Goal: Transaction & Acquisition: Purchase product/service

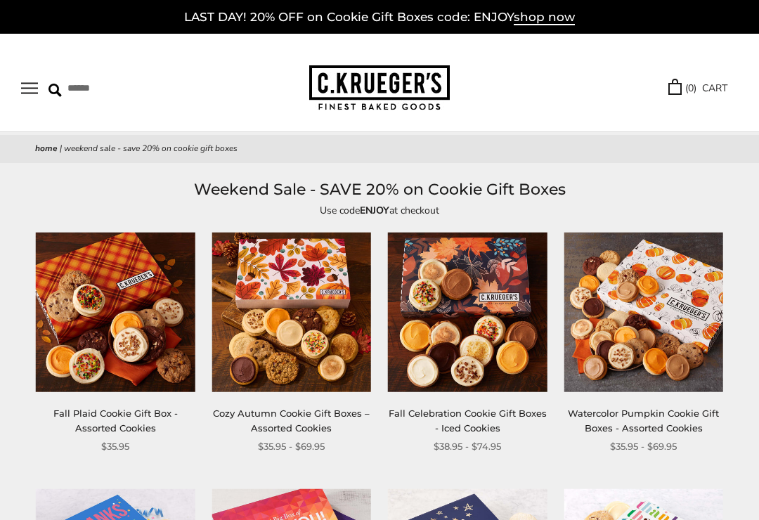
click at [626, 323] on img at bounding box center [644, 313] width 160 height 160
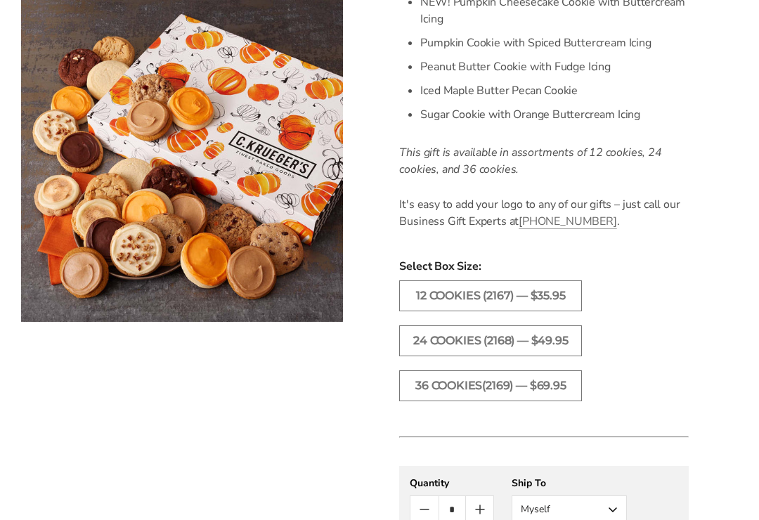
scroll to position [614, 0]
click at [469, 401] on label "36 Cookies(2169) — $69.95" at bounding box center [490, 385] width 183 height 31
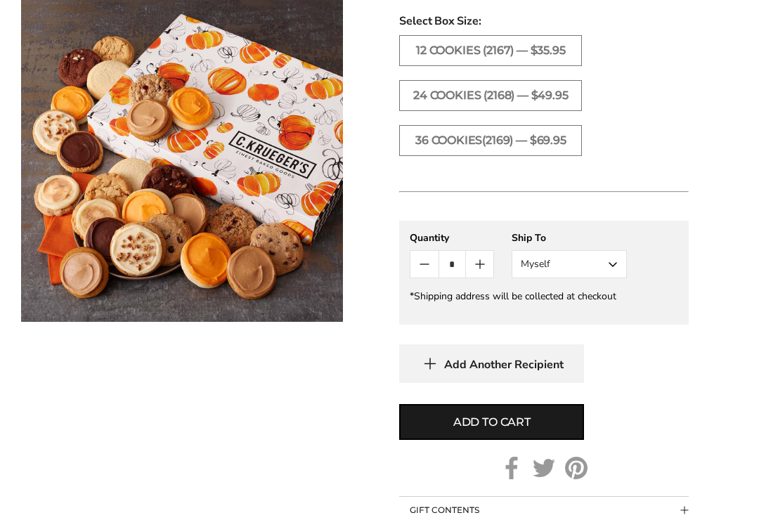
scroll to position [862, 0]
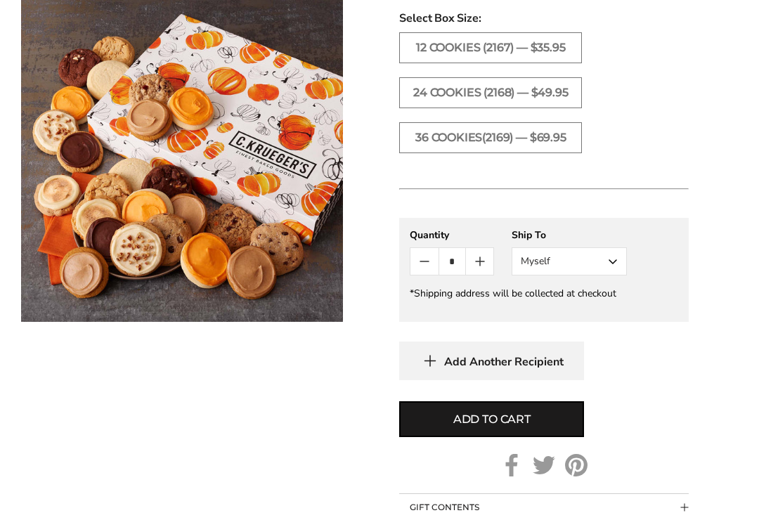
click at [458, 428] on span "Add to cart" at bounding box center [491, 419] width 77 height 17
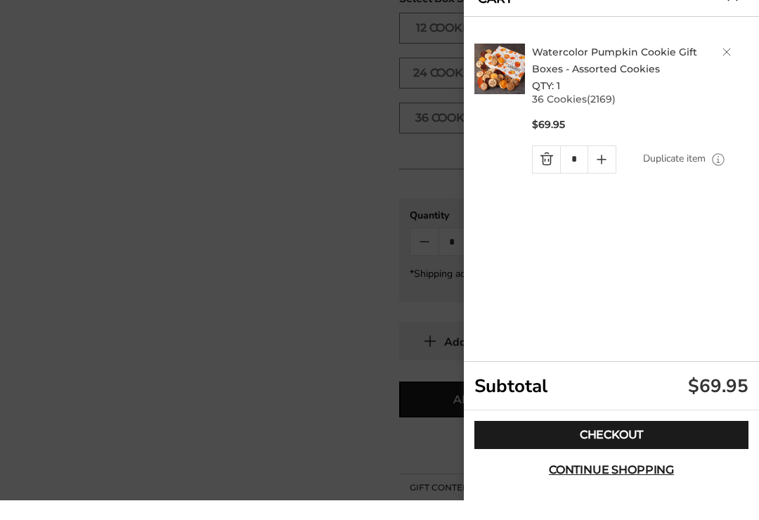
scroll to position [883, 0]
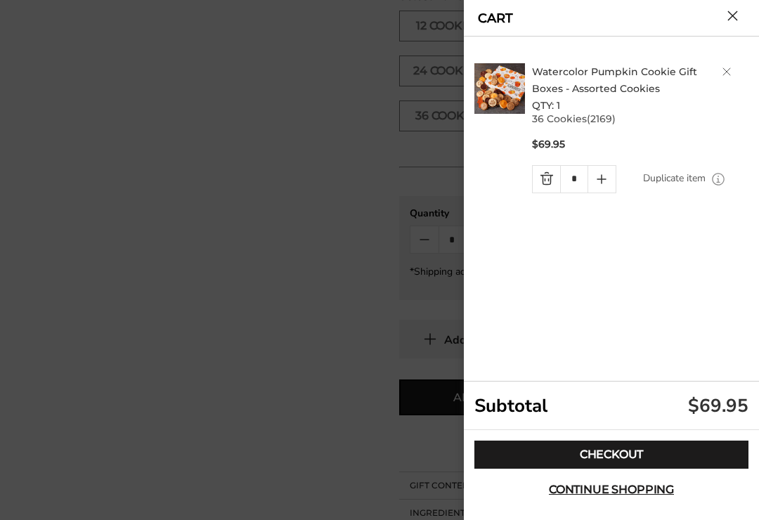
click at [557, 450] on link "Checkout" at bounding box center [611, 455] width 274 height 28
click at [493, 148] on div at bounding box center [499, 128] width 51 height 130
click at [382, 238] on div at bounding box center [379, 260] width 759 height 520
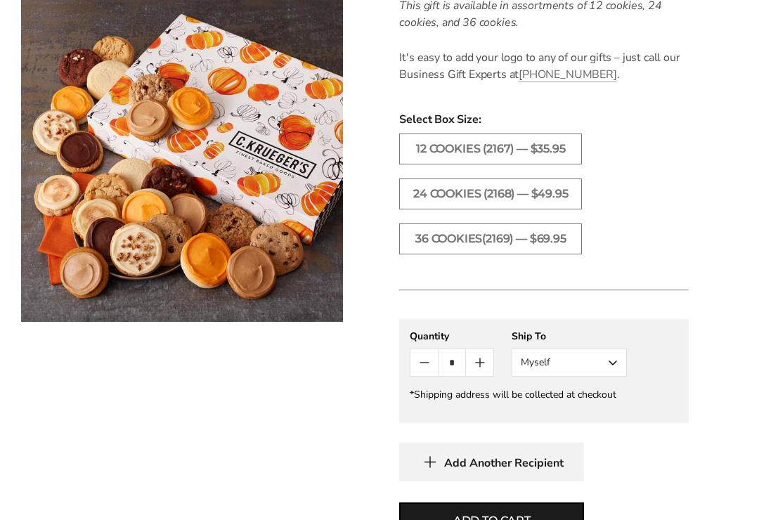
scroll to position [758, 0]
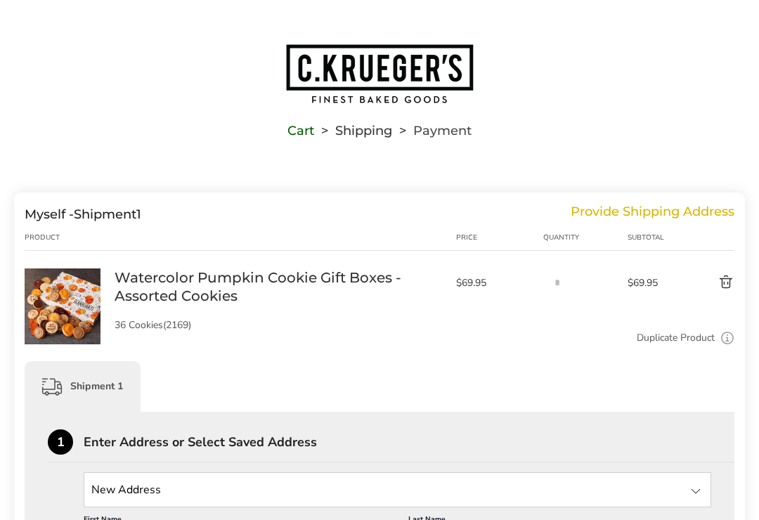
click at [147, 7] on div "Cart Shipping Payment" at bounding box center [379, 85] width 759 height 171
click at [147, 6] on div "Cart Shipping Payment" at bounding box center [379, 85] width 759 height 171
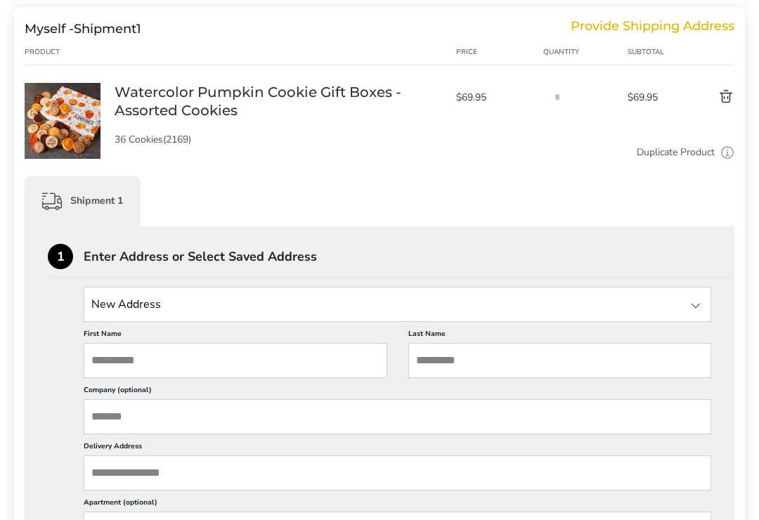
scroll to position [187, 0]
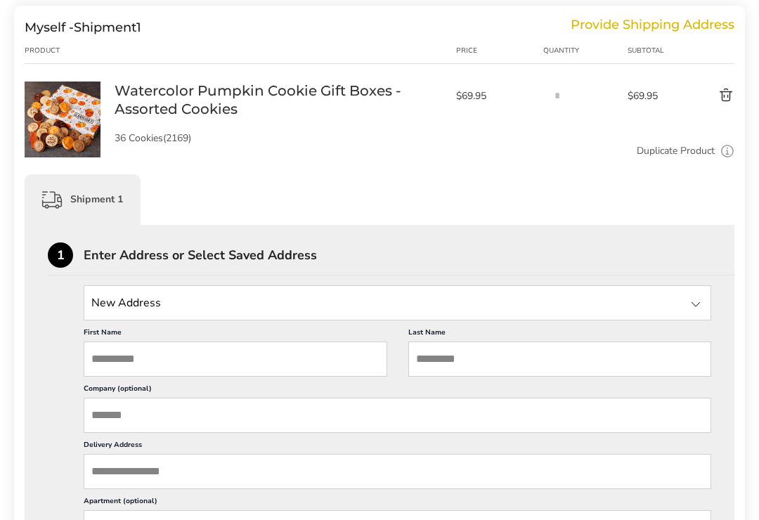
click at [165, 361] on input "First Name" at bounding box center [236, 359] width 304 height 35
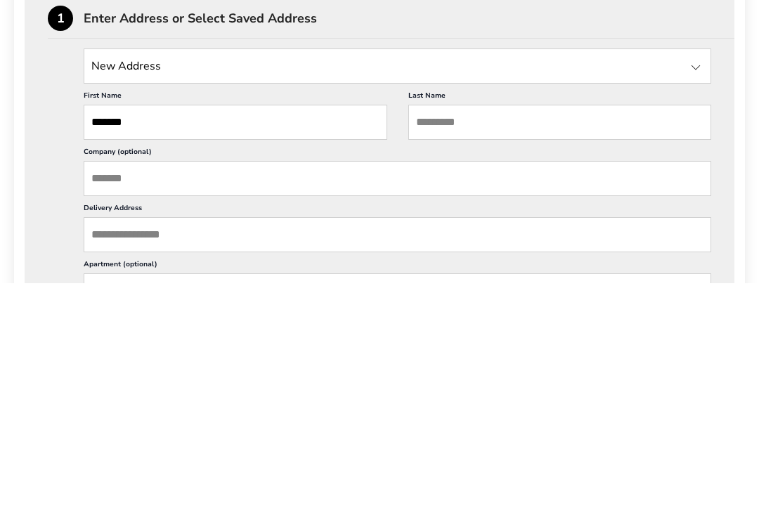
type input "*******"
click at [435, 342] on input "Last Name" at bounding box center [560, 359] width 304 height 35
type input "*****"
click at [145, 455] on input "Delivery Address" at bounding box center [398, 472] width 628 height 35
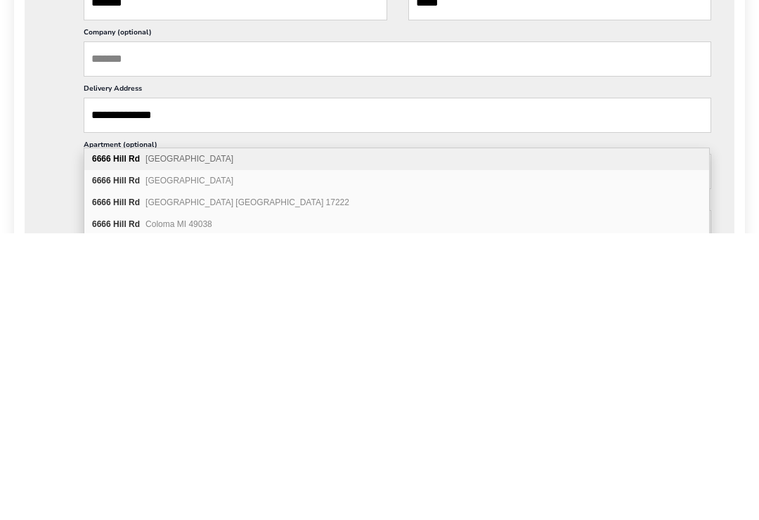
click at [181, 441] on span "Canal Winchester OH 43110" at bounding box center [189, 446] width 88 height 10
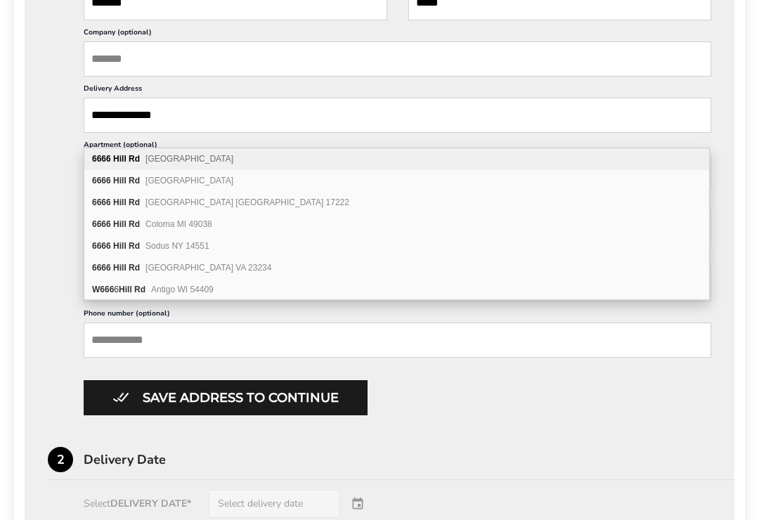
type input "**********"
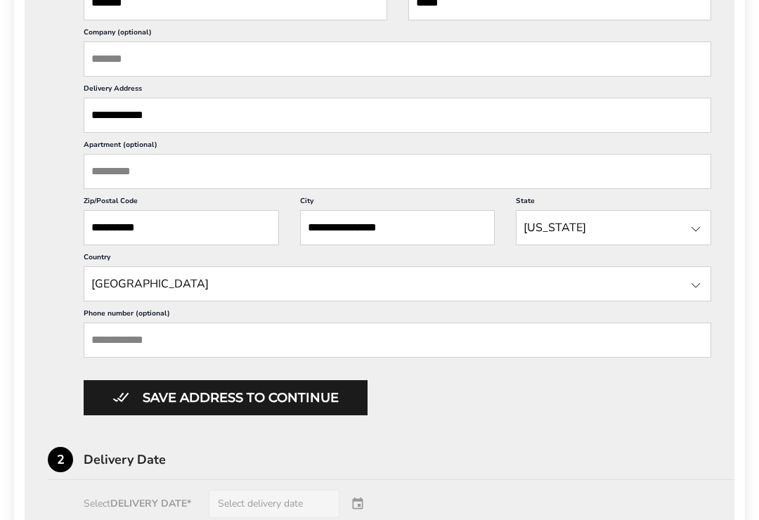
click at [183, 415] on button "Save address to continue" at bounding box center [226, 397] width 284 height 35
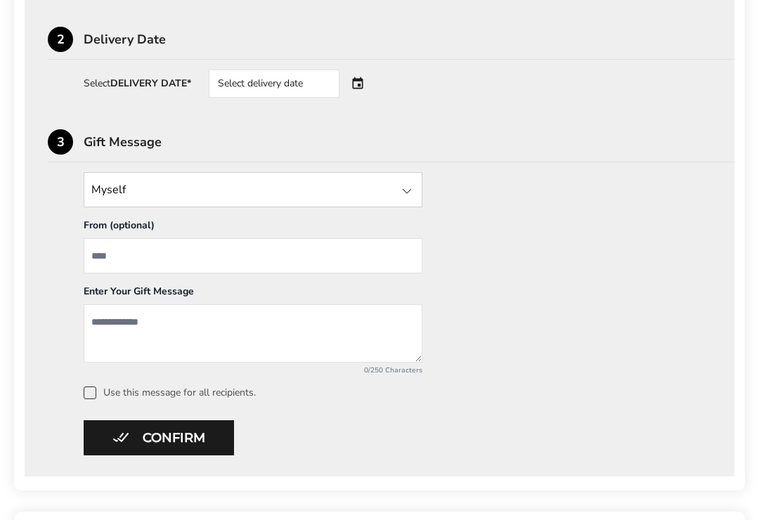
click at [299, 91] on div "Select delivery date" at bounding box center [274, 84] width 131 height 28
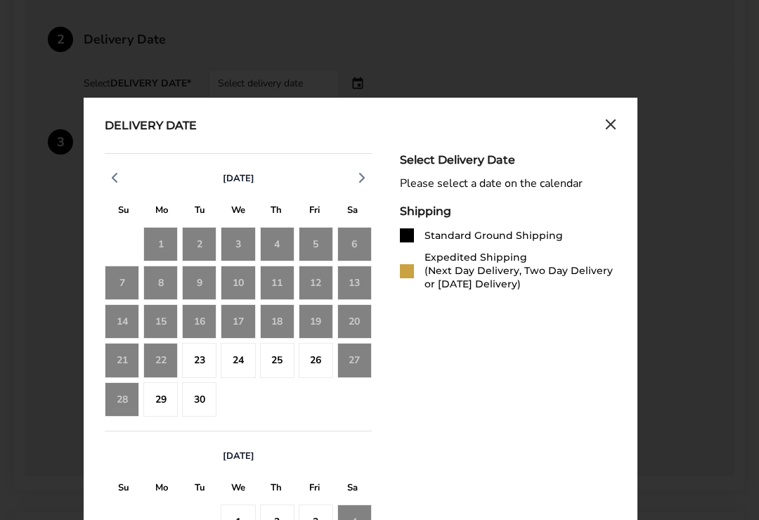
click at [347, 358] on div "27" at bounding box center [354, 360] width 34 height 34
click at [356, 511] on div "4" at bounding box center [354, 522] width 34 height 34
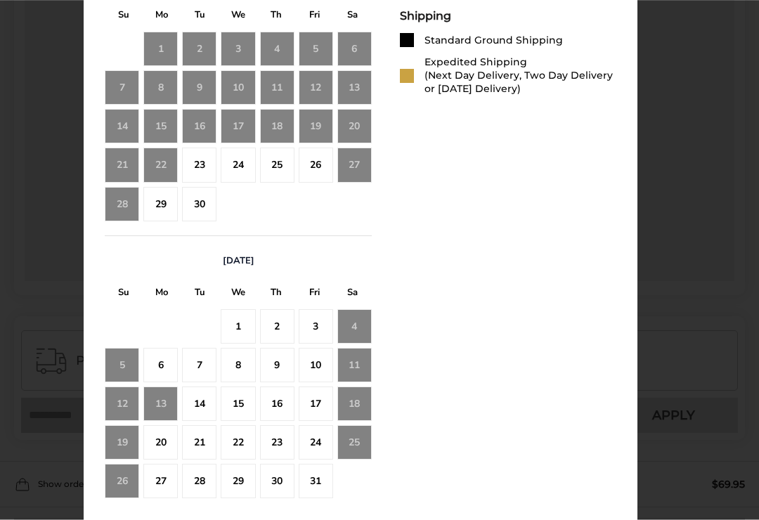
scroll to position [739, 0]
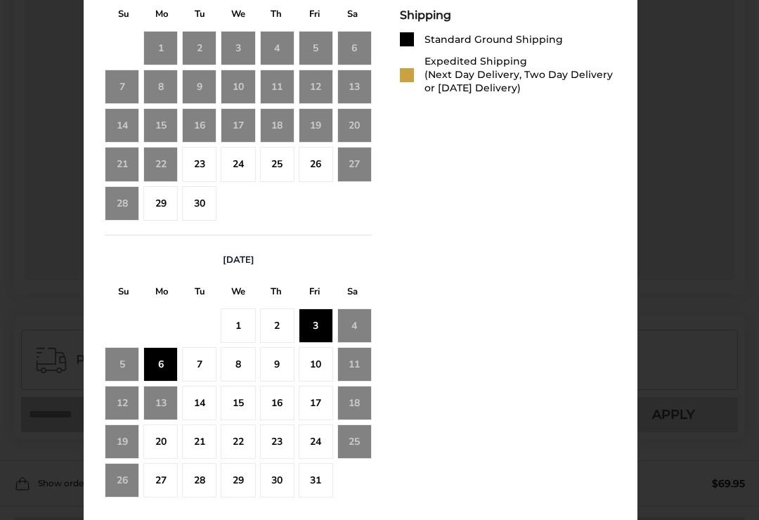
click at [160, 357] on div "6" at bounding box center [160, 364] width 34 height 34
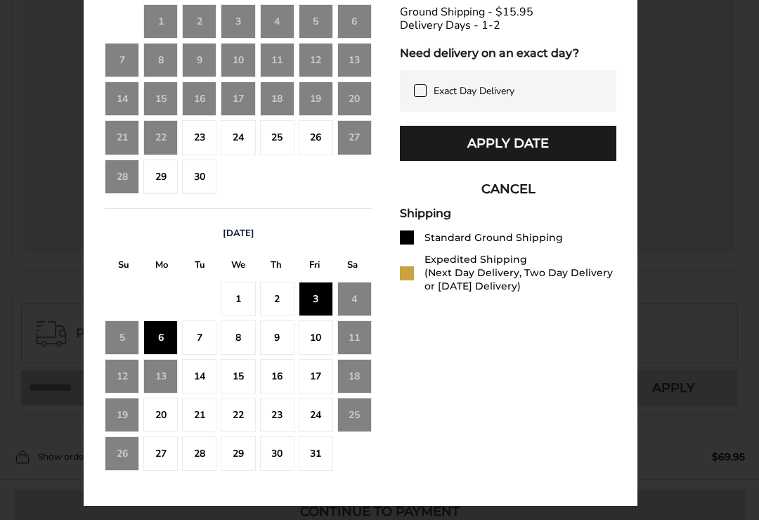
scroll to position [765, 0]
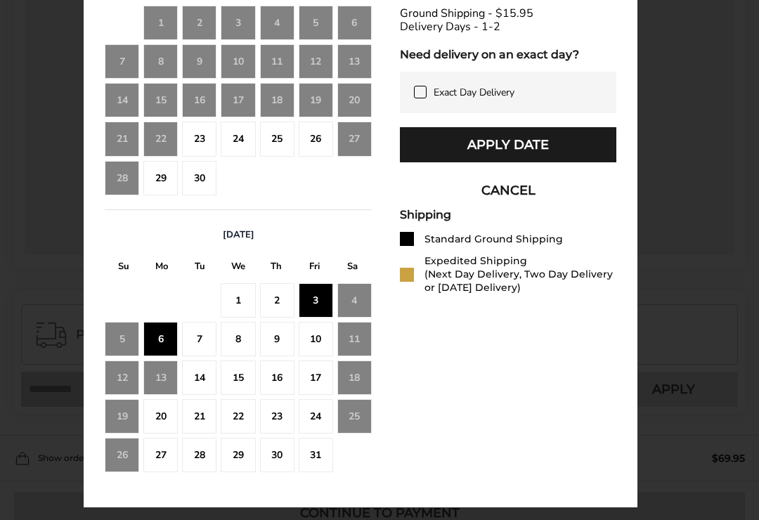
click at [496, 153] on button "Apply Date" at bounding box center [508, 144] width 216 height 35
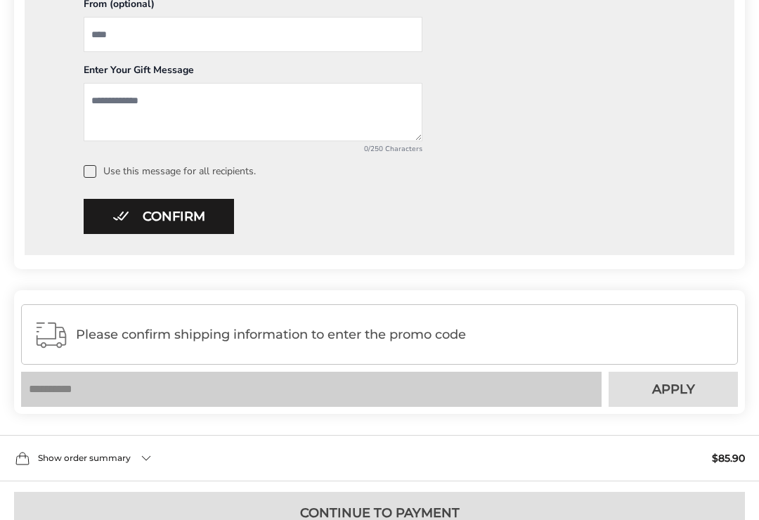
click at [155, 106] on textarea "Add a message" at bounding box center [253, 112] width 339 height 58
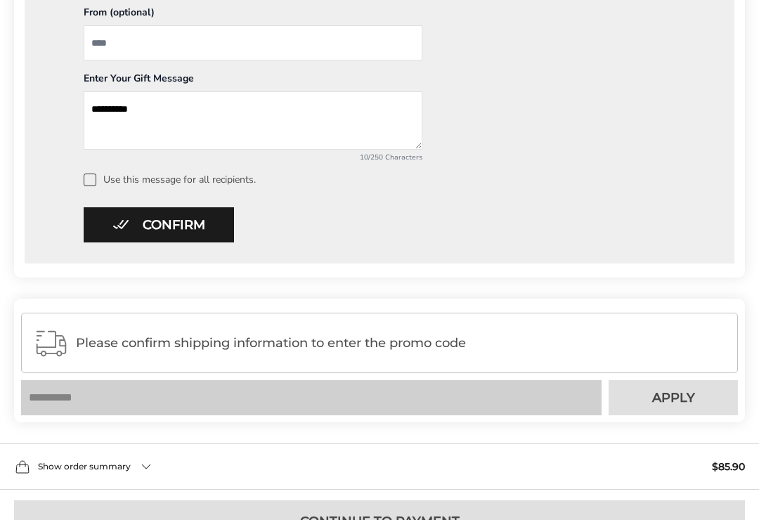
type textarea "**********"
click at [136, 227] on button "Confirm" at bounding box center [159, 224] width 150 height 35
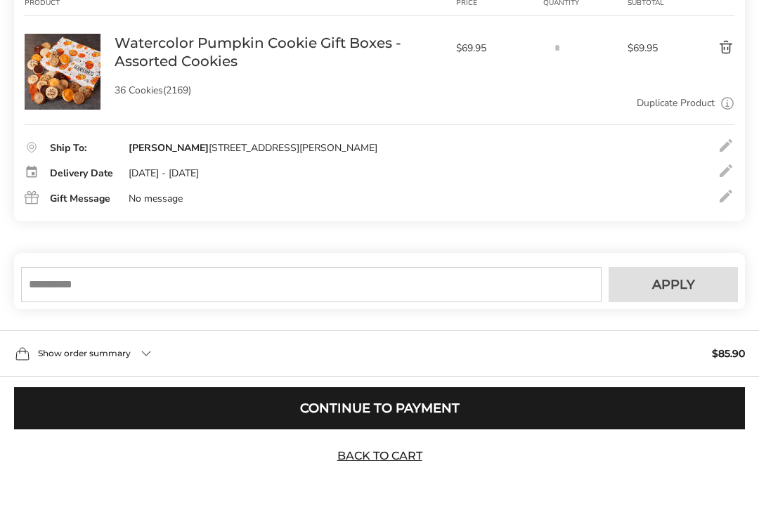
scroll to position [238, 0]
click at [442, 165] on div "Delivery Date Friday, Oct 3, 2025 - Monday, Oct 6, 2025" at bounding box center [380, 173] width 710 height 17
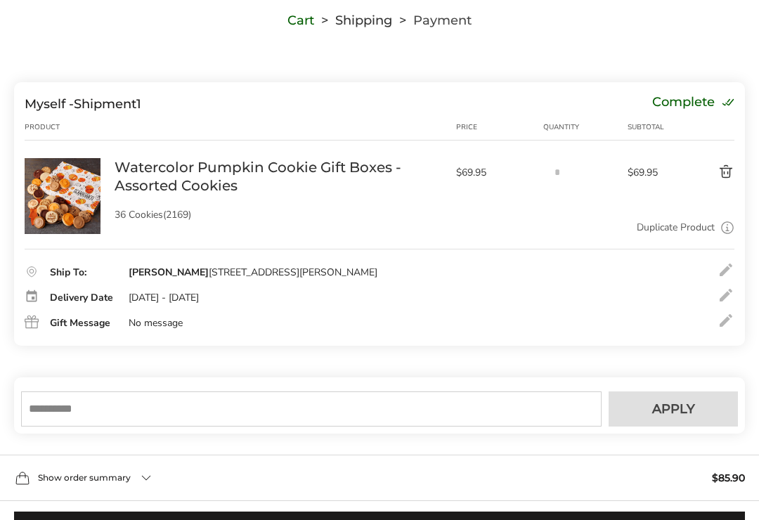
scroll to position [110, 0]
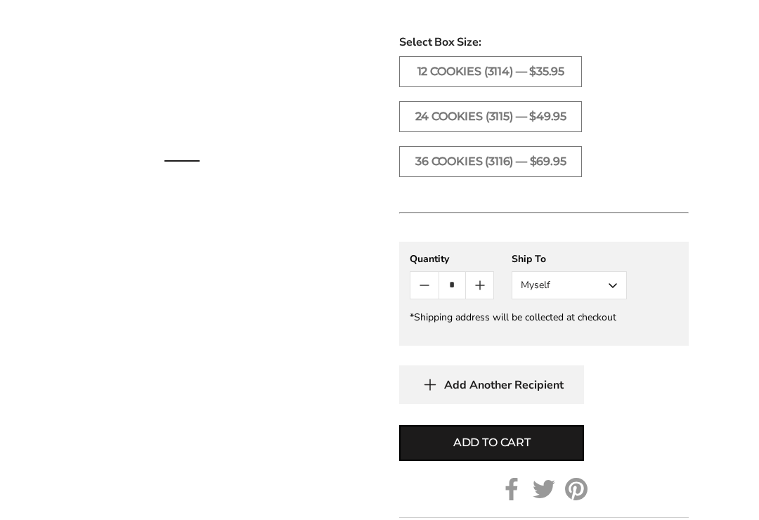
scroll to position [1079, 0]
click at [354, 301] on div "Facebook Pinterest Twitter" at bounding box center [182, 144] width 364 height 353
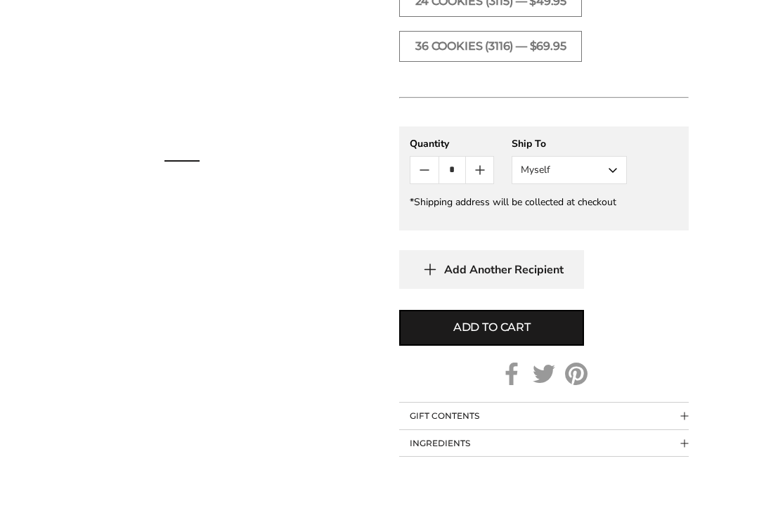
scroll to position [1194, 0]
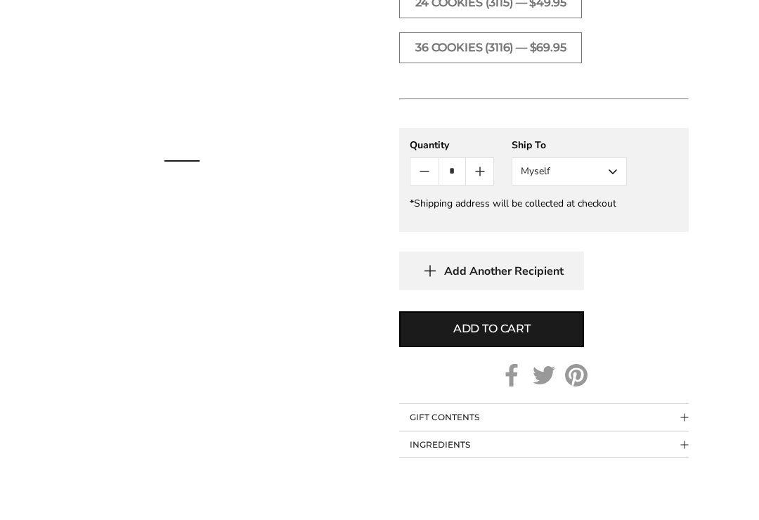
click at [458, 337] on span "Add to cart" at bounding box center [491, 328] width 77 height 17
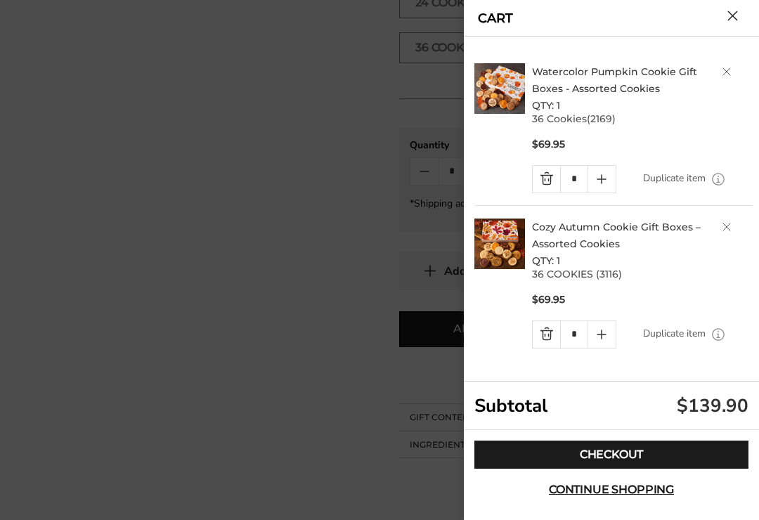
scroll to position [0, 0]
click at [538, 331] on link "Quantity minus button" at bounding box center [546, 334] width 27 height 27
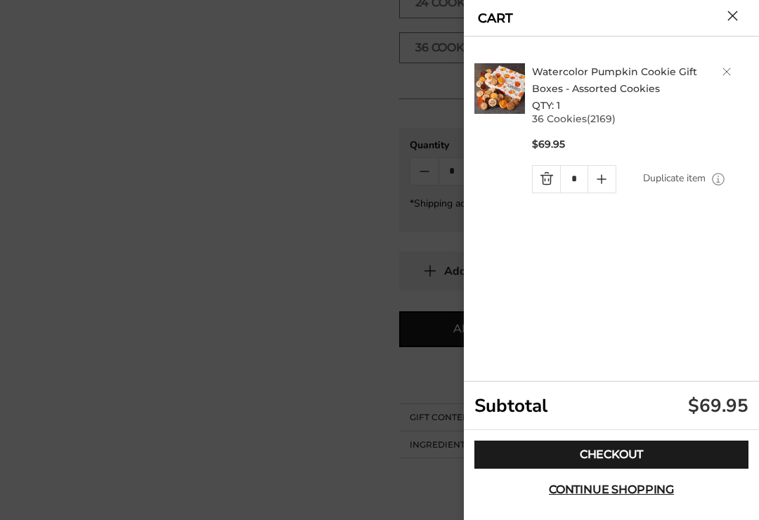
click at [509, 322] on div "Watercolor Pumpkin Cookie Gift Boxes - Assorted Cookies QTY: 1 36 Cookies(2169)…" at bounding box center [613, 209] width 278 height 345
click at [573, 450] on link "Checkout" at bounding box center [611, 455] width 274 height 28
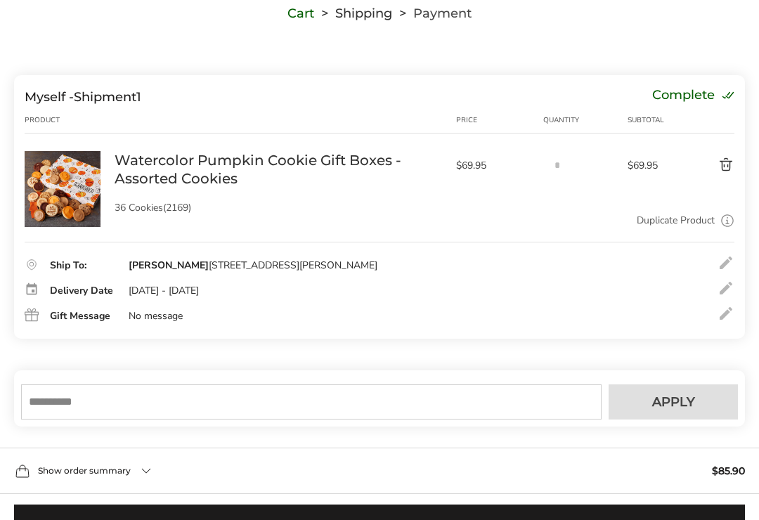
scroll to position [118, 0]
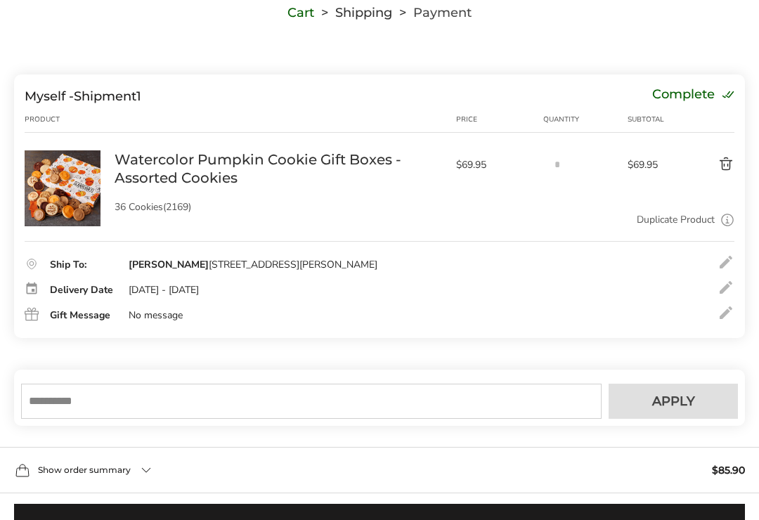
click at [96, 416] on input "text" at bounding box center [311, 401] width 580 height 35
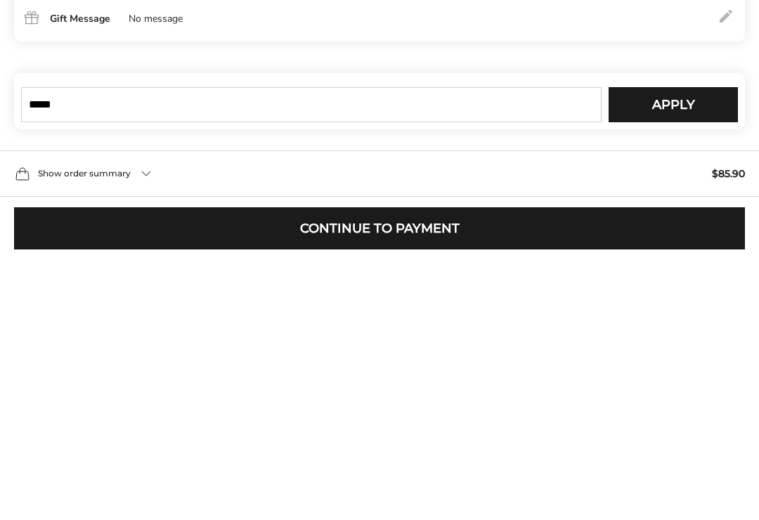
type input "*****"
click at [647, 352] on button "Apply" at bounding box center [673, 369] width 129 height 35
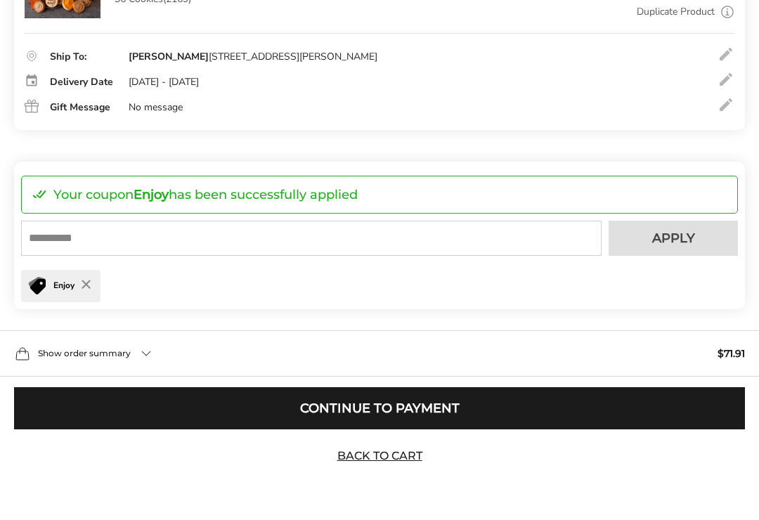
scroll to position [329, 0]
click at [279, 422] on button "Continue to Payment" at bounding box center [379, 408] width 731 height 42
